Goal: Task Accomplishment & Management: Use online tool/utility

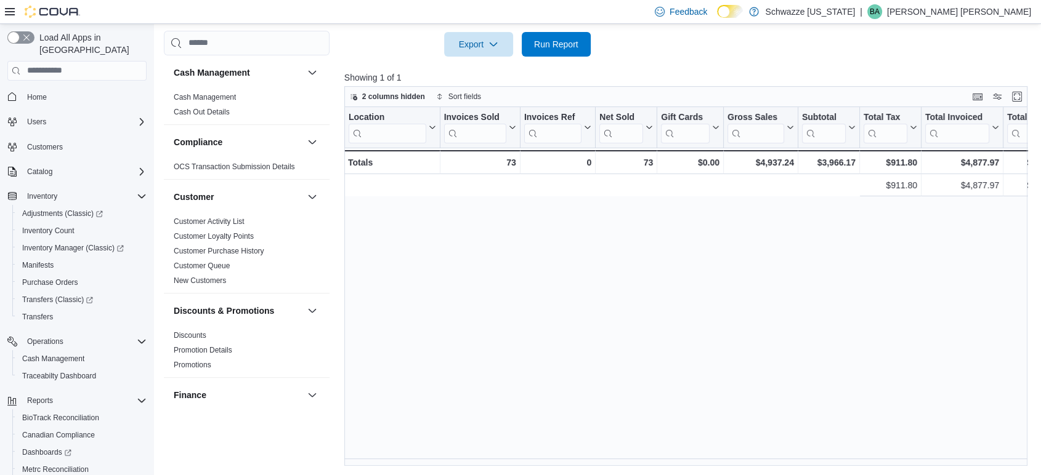
scroll to position [0, 581]
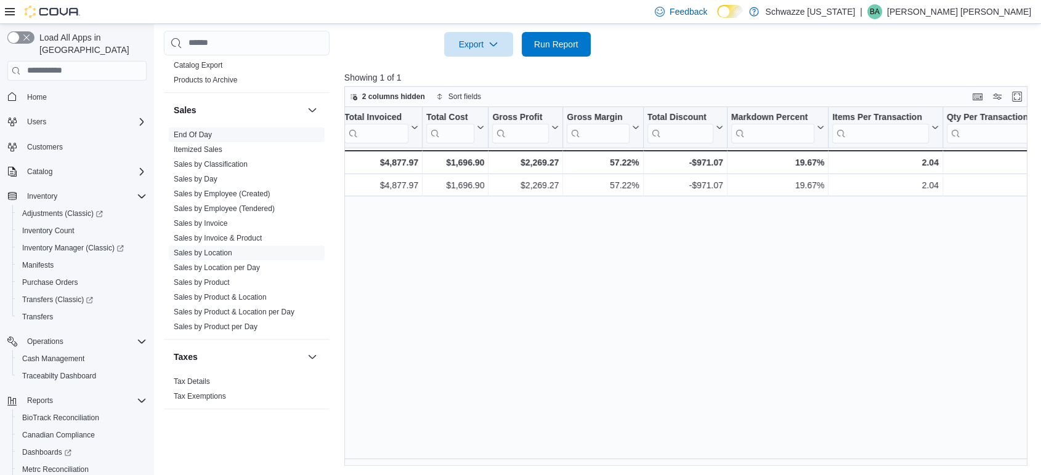
click at [205, 134] on link "End Of Day" at bounding box center [193, 135] width 38 height 9
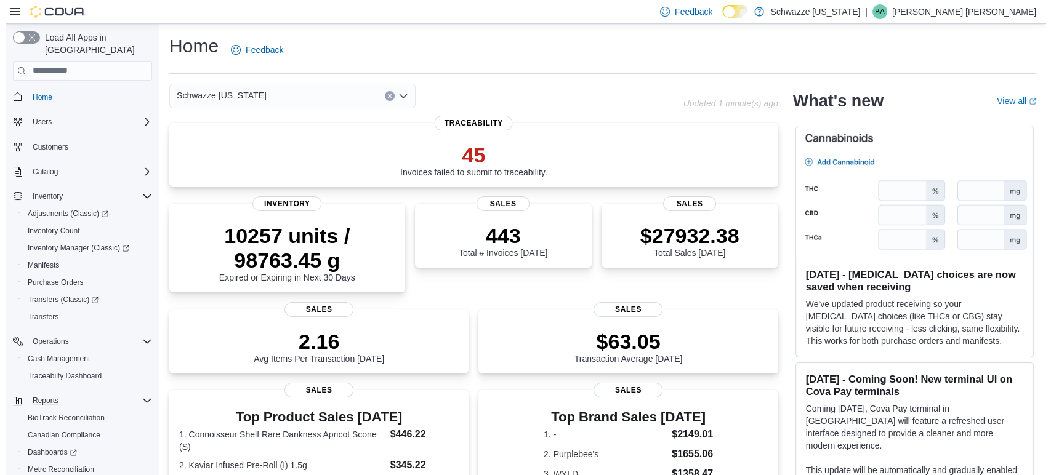
scroll to position [64, 0]
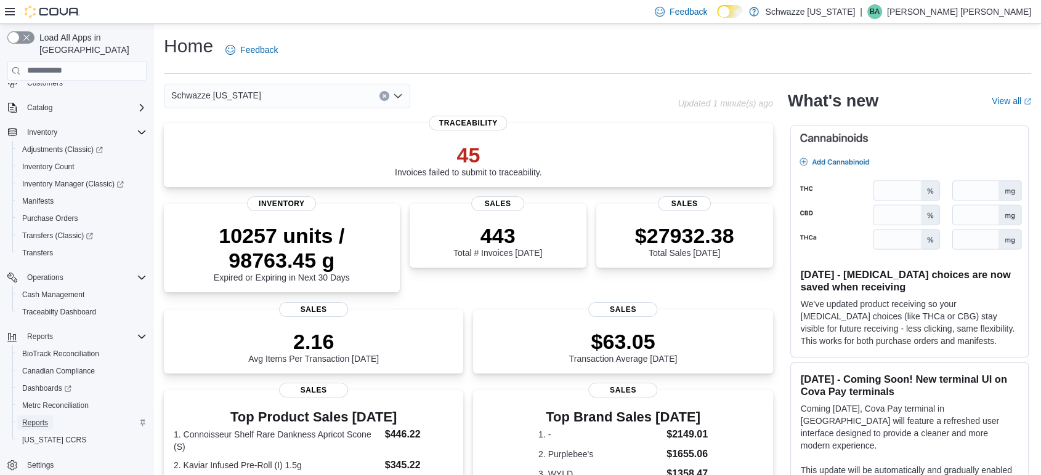
click at [49, 416] on link "Reports" at bounding box center [35, 423] width 36 height 15
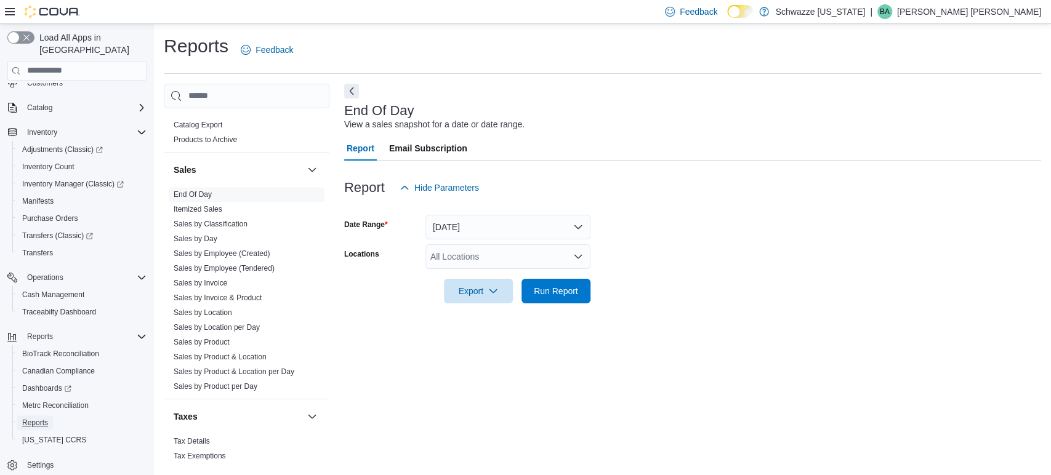
scroll to position [821, 0]
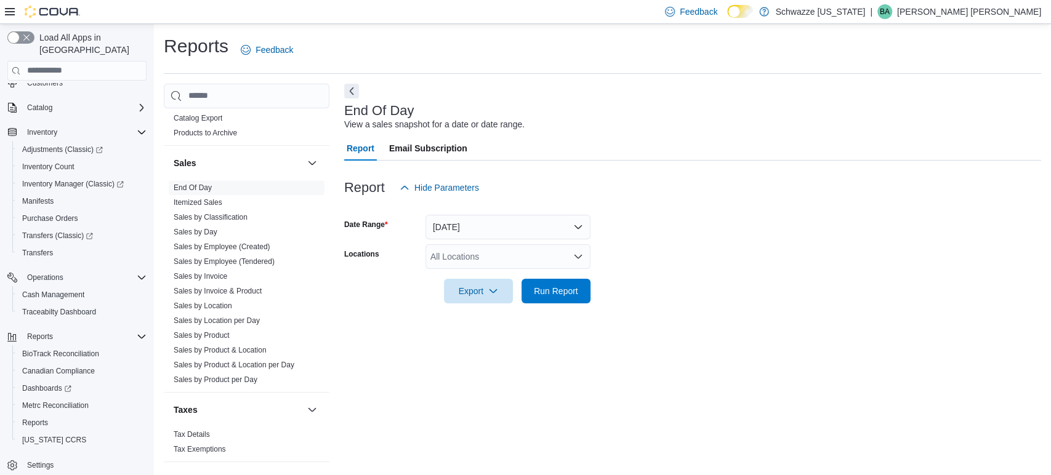
click at [576, 252] on icon "Open list of options" at bounding box center [578, 257] width 10 height 10
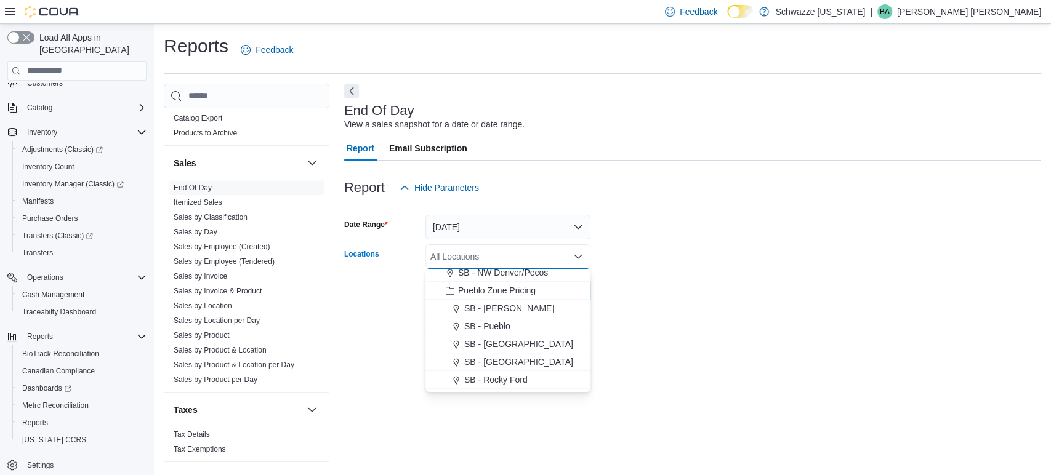
scroll to position [547, 0]
click at [528, 357] on span "SB - [GEOGRAPHIC_DATA]" at bounding box center [518, 356] width 109 height 12
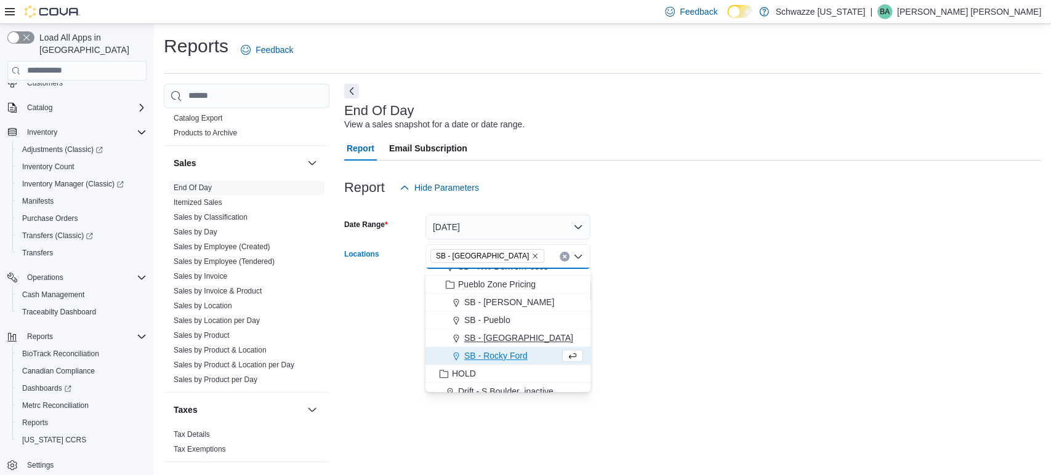
click at [502, 339] on span "SB - [GEOGRAPHIC_DATA]" at bounding box center [518, 338] width 109 height 12
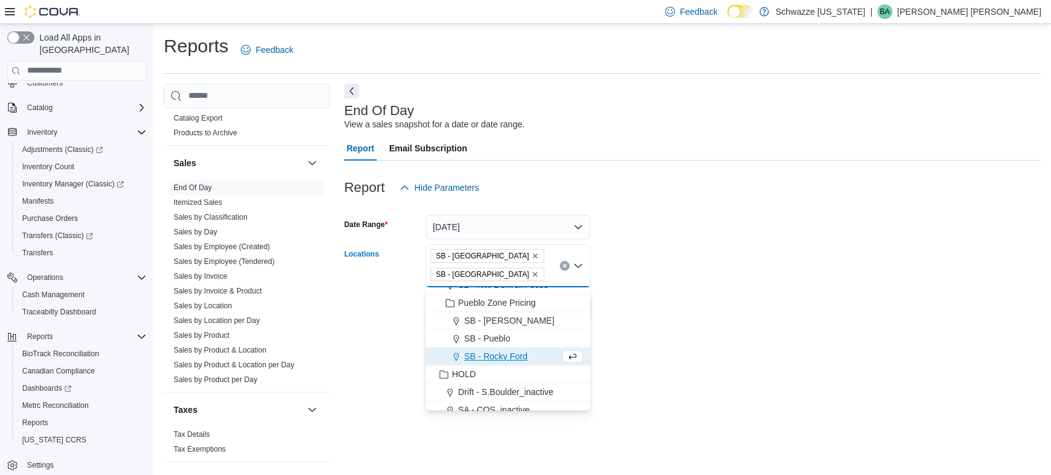
click at [531, 256] on icon "Remove SB - Pueblo East from selection in this group" at bounding box center [534, 255] width 7 height 7
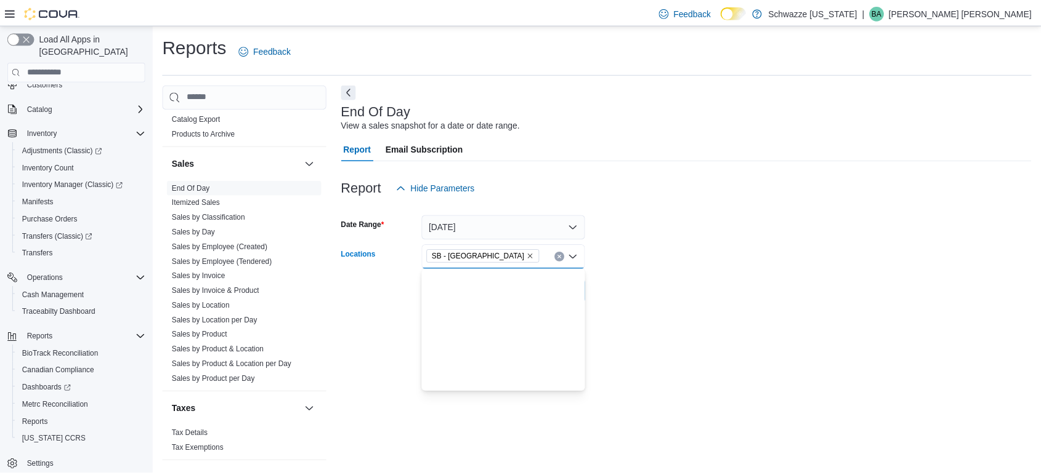
scroll to position [0, 0]
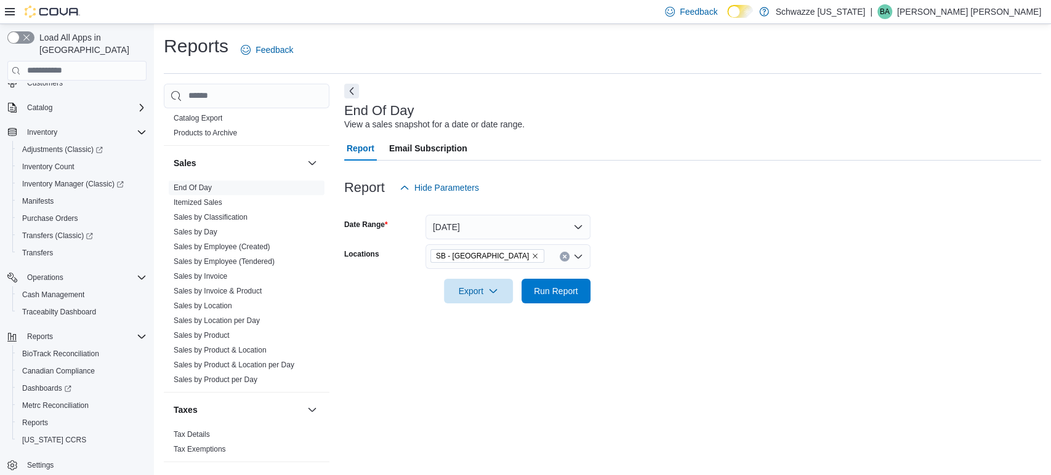
click at [686, 249] on form "Date Range Today Locations SB - Pueblo West Export Run Report" at bounding box center [692, 251] width 697 height 103
click at [573, 290] on span "Run Report" at bounding box center [556, 290] width 44 height 12
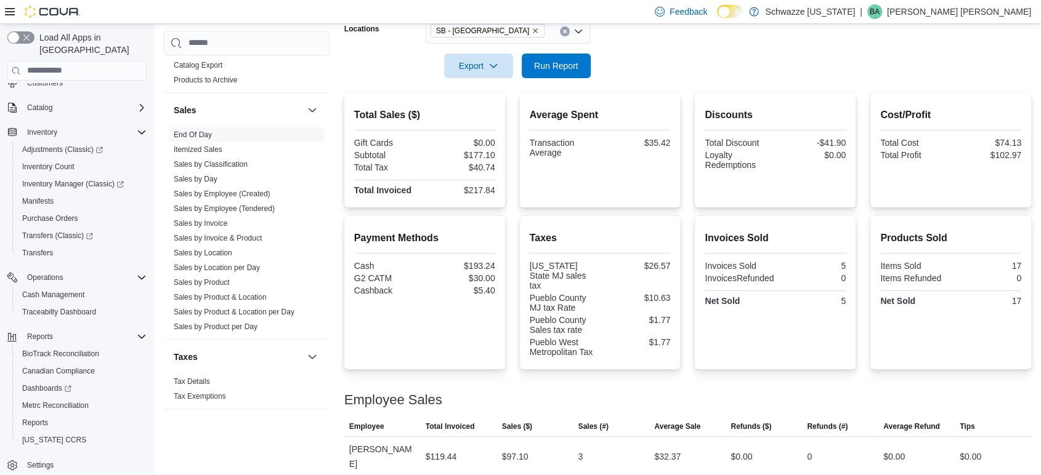
scroll to position [236, 0]
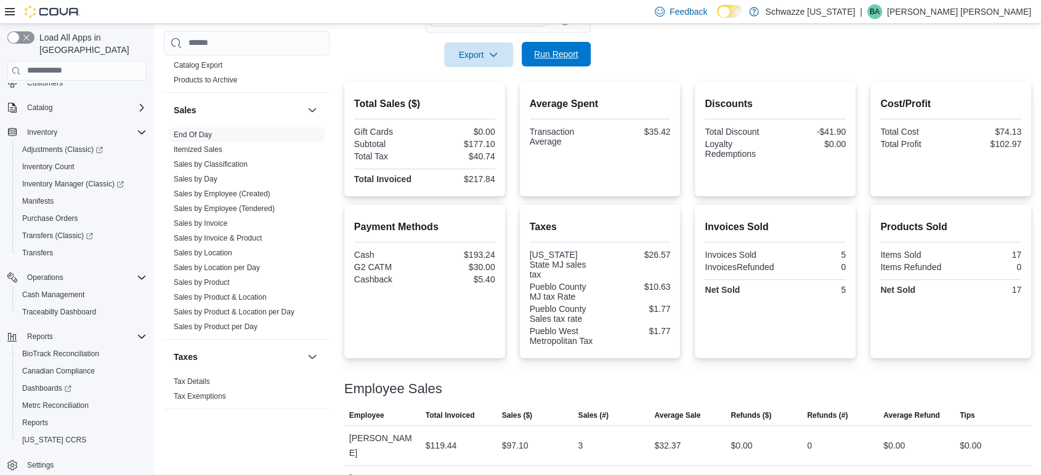
click at [568, 59] on span "Run Report" at bounding box center [556, 54] width 44 height 12
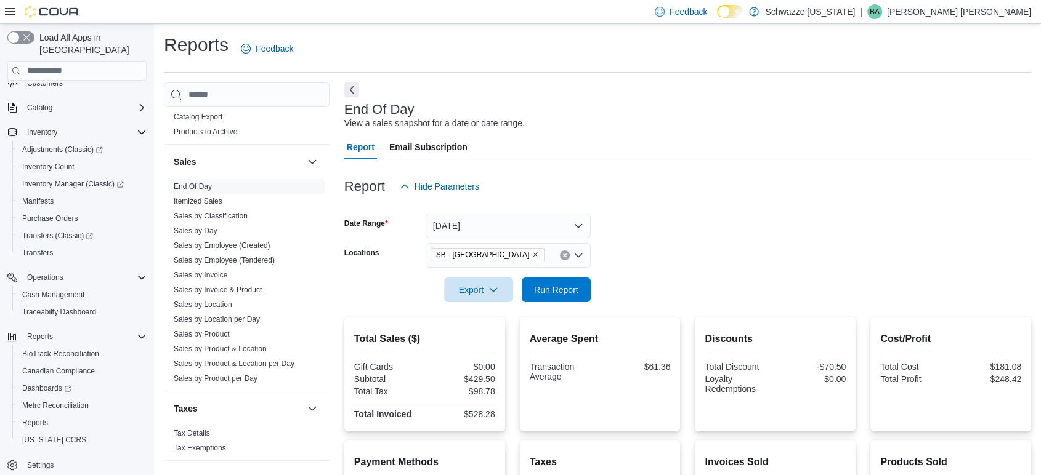
scroll to position [0, 0]
